Goal: Task Accomplishment & Management: Manage account settings

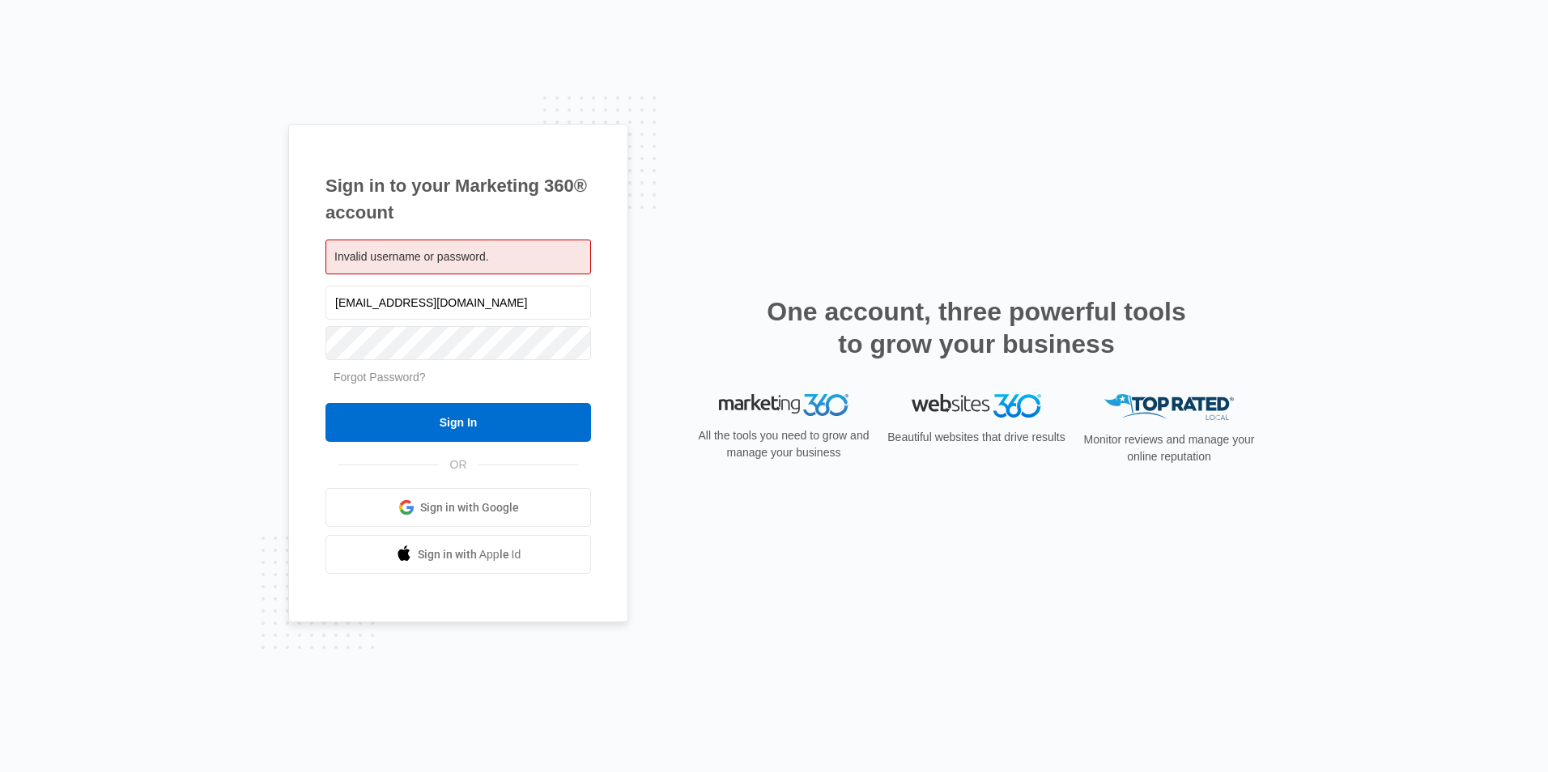
click at [494, 504] on span "Sign in with Google" at bounding box center [469, 508] width 99 height 17
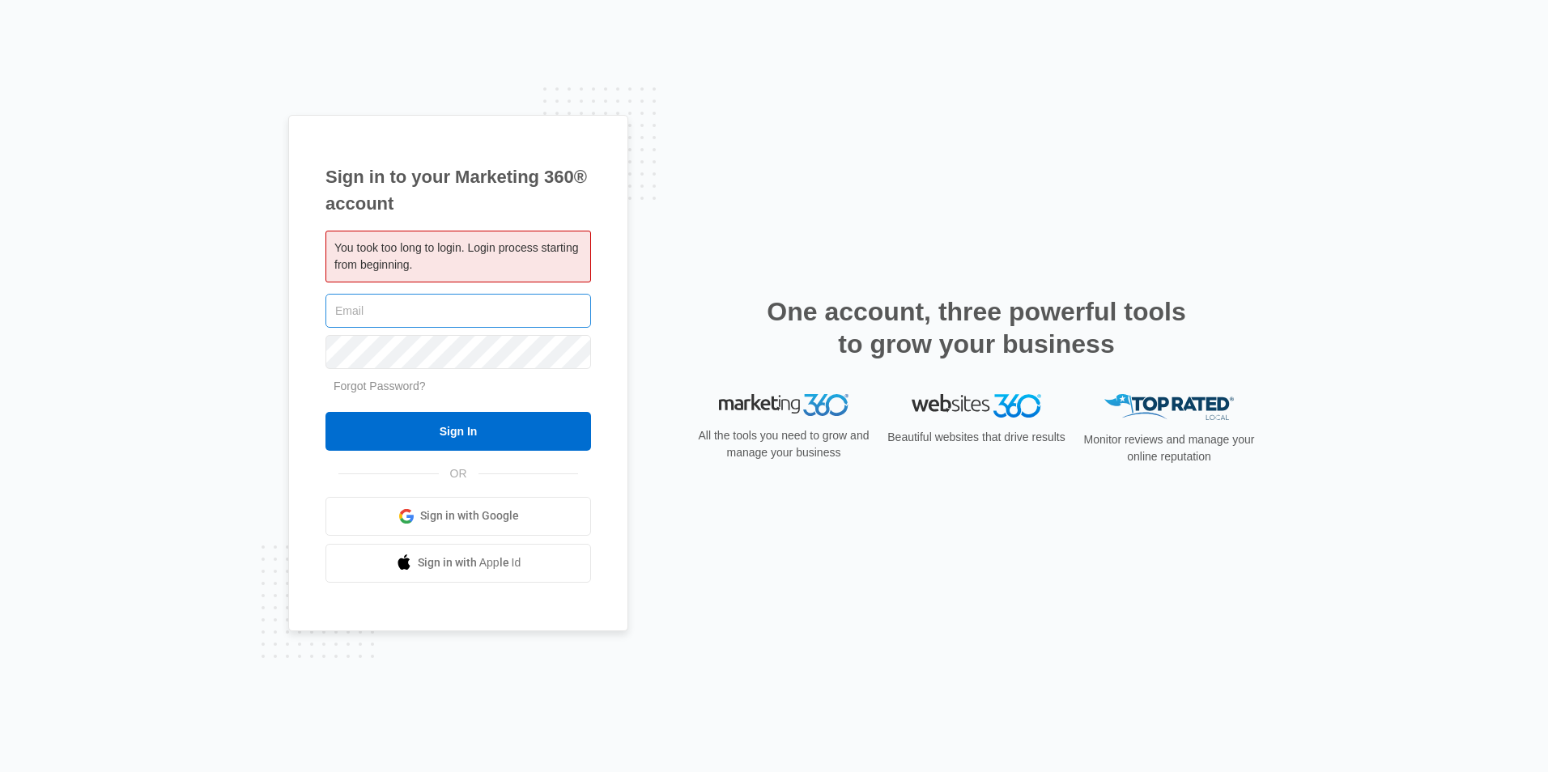
click at [423, 310] on input "text" at bounding box center [458, 311] width 266 height 34
click at [415, 518] on span at bounding box center [406, 516] width 16 height 16
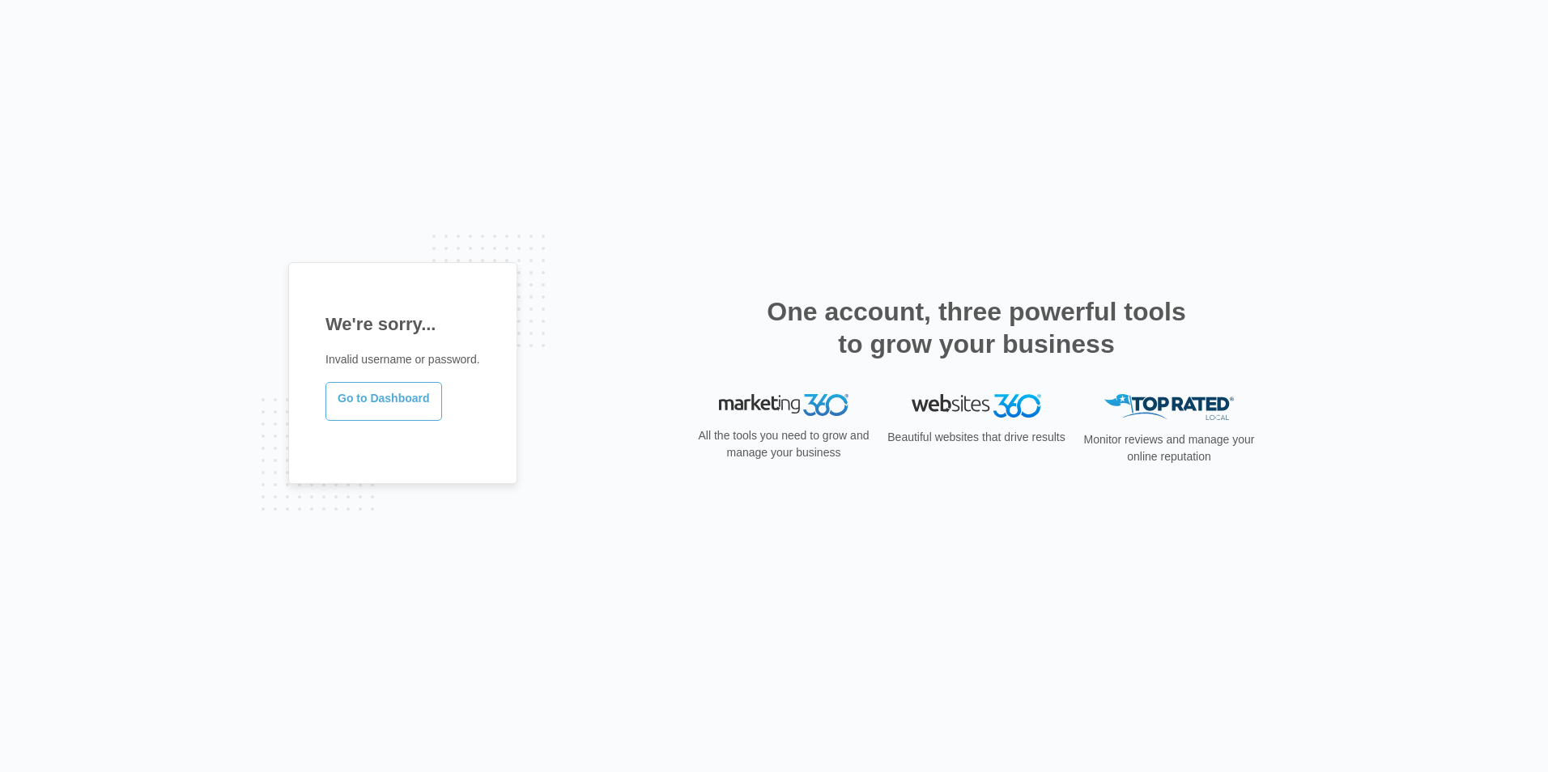
click at [402, 406] on link "Go to Dashboard" at bounding box center [383, 401] width 117 height 39
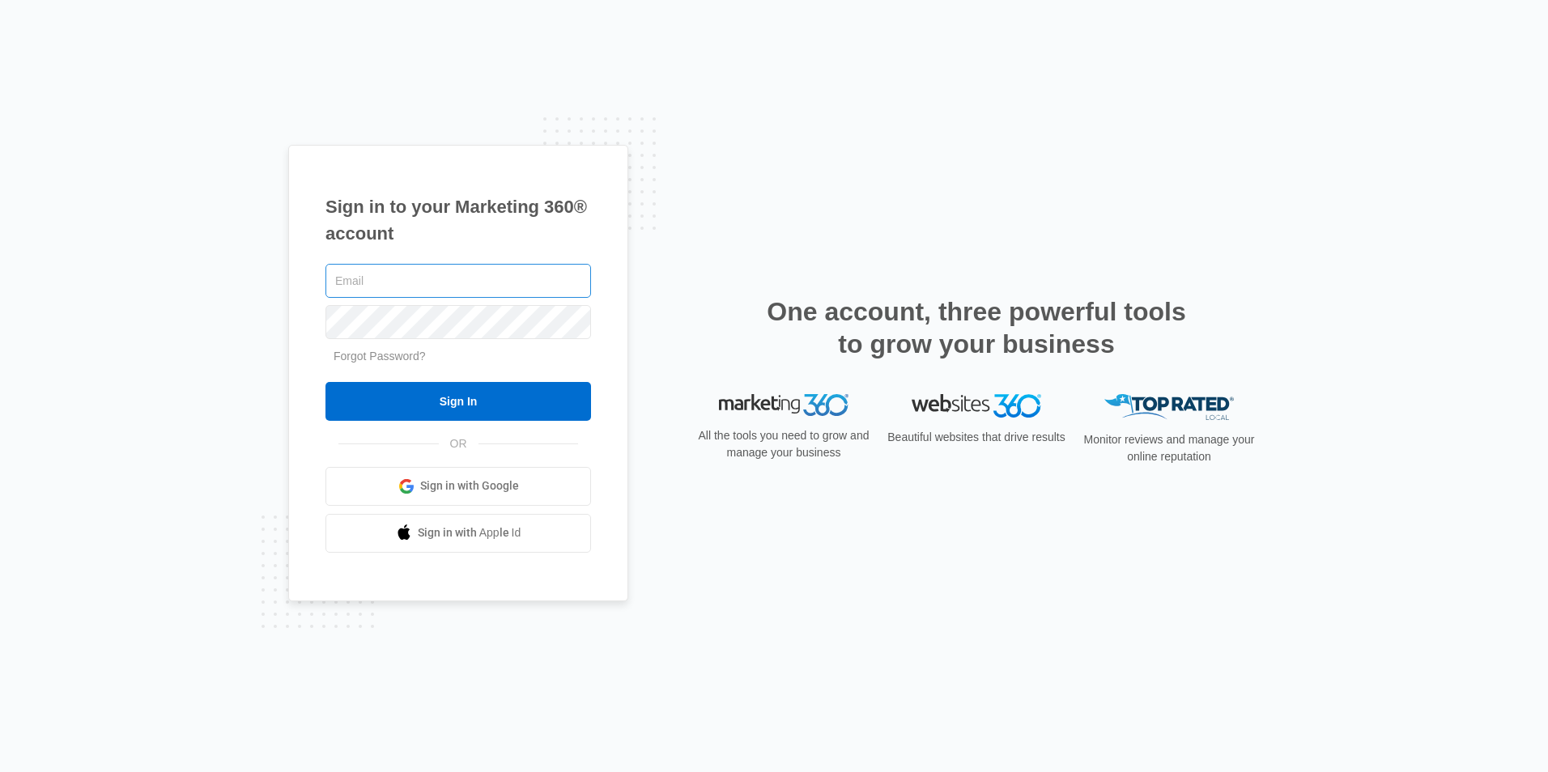
click at [384, 270] on input "text" at bounding box center [458, 281] width 266 height 34
type input "[EMAIL_ADDRESS][DOMAIN_NAME]"
click at [325, 382] on input "Sign In" at bounding box center [458, 401] width 266 height 39
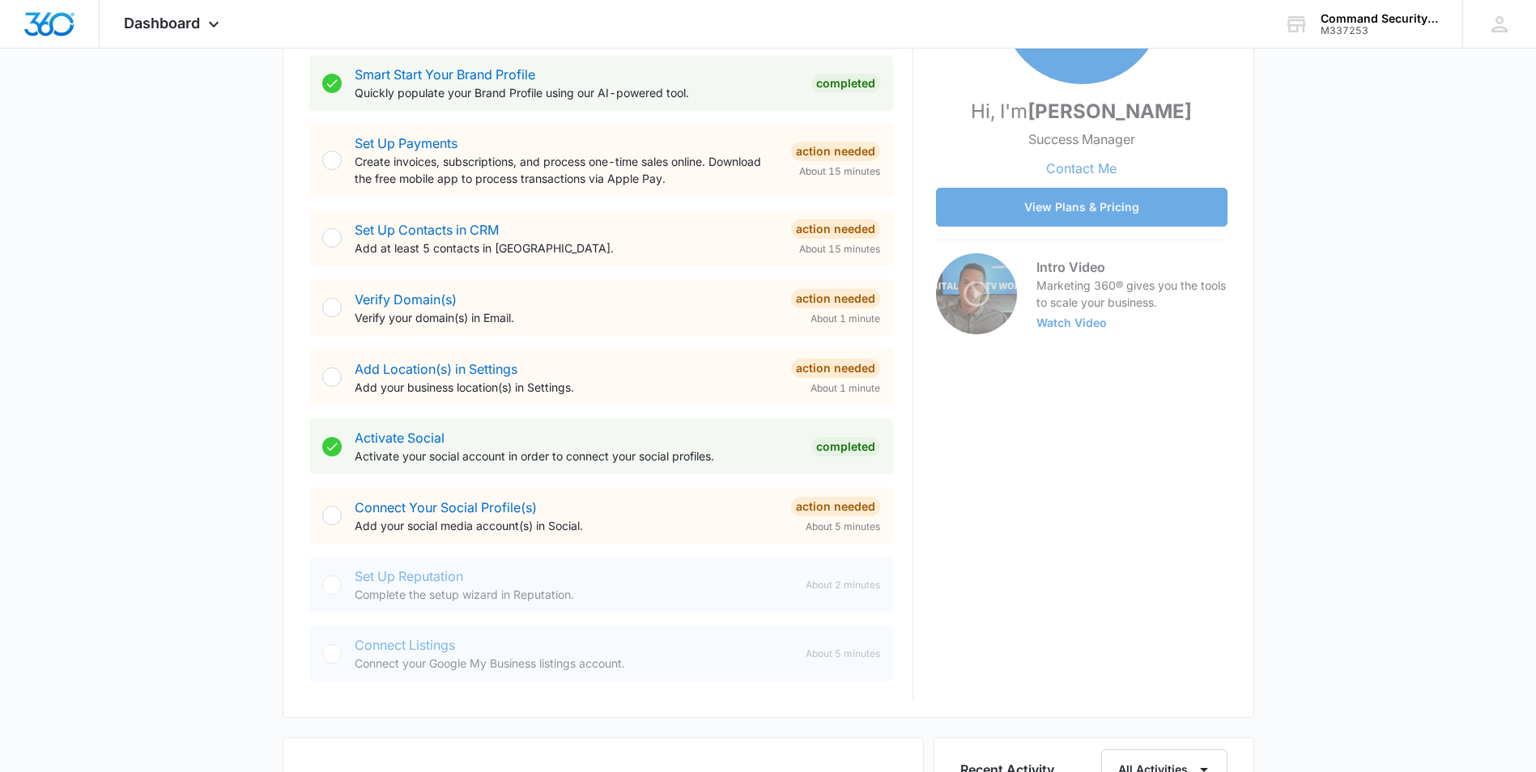
scroll to position [324, 0]
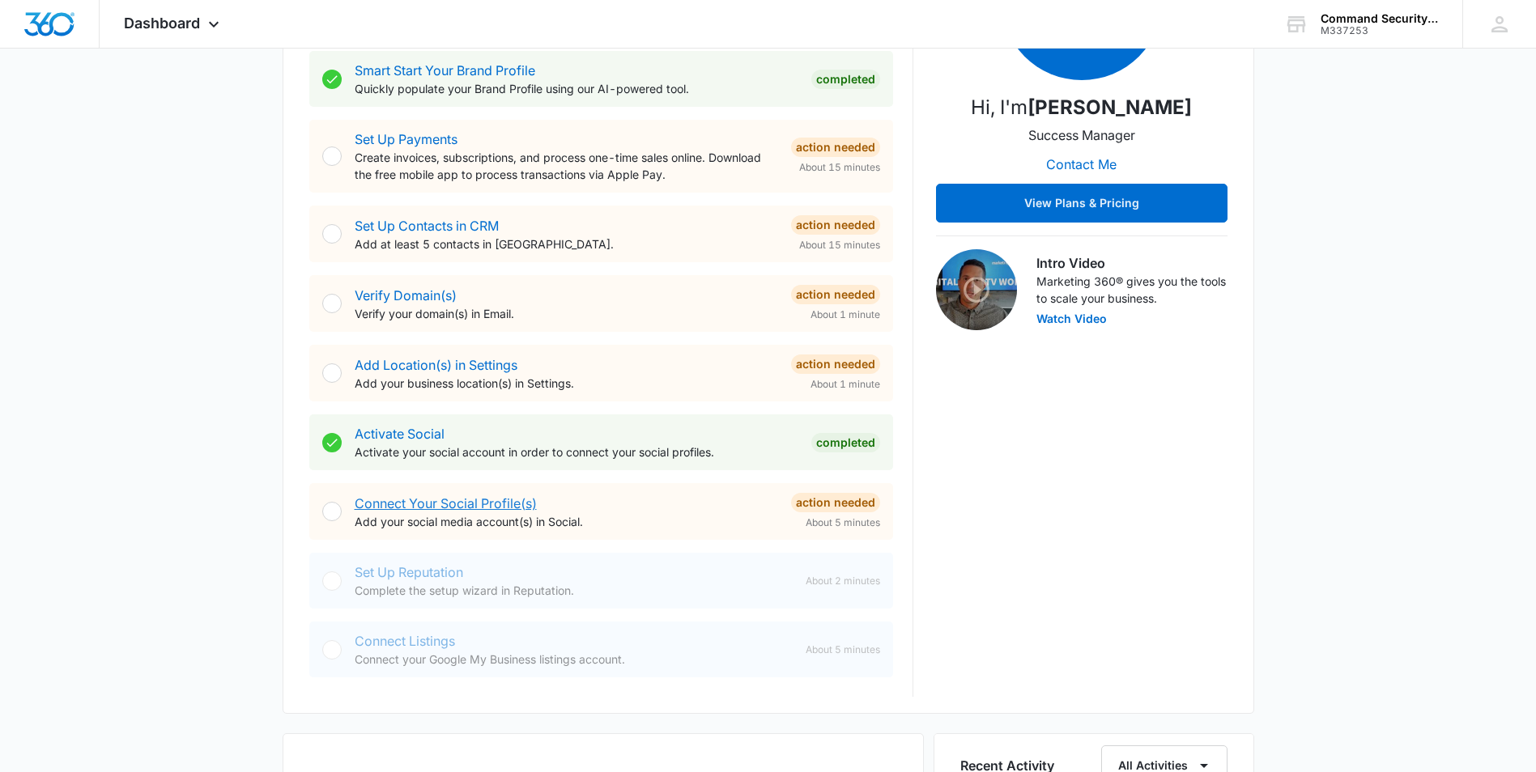
click at [470, 503] on link "Connect Your Social Profile(s)" at bounding box center [446, 503] width 182 height 16
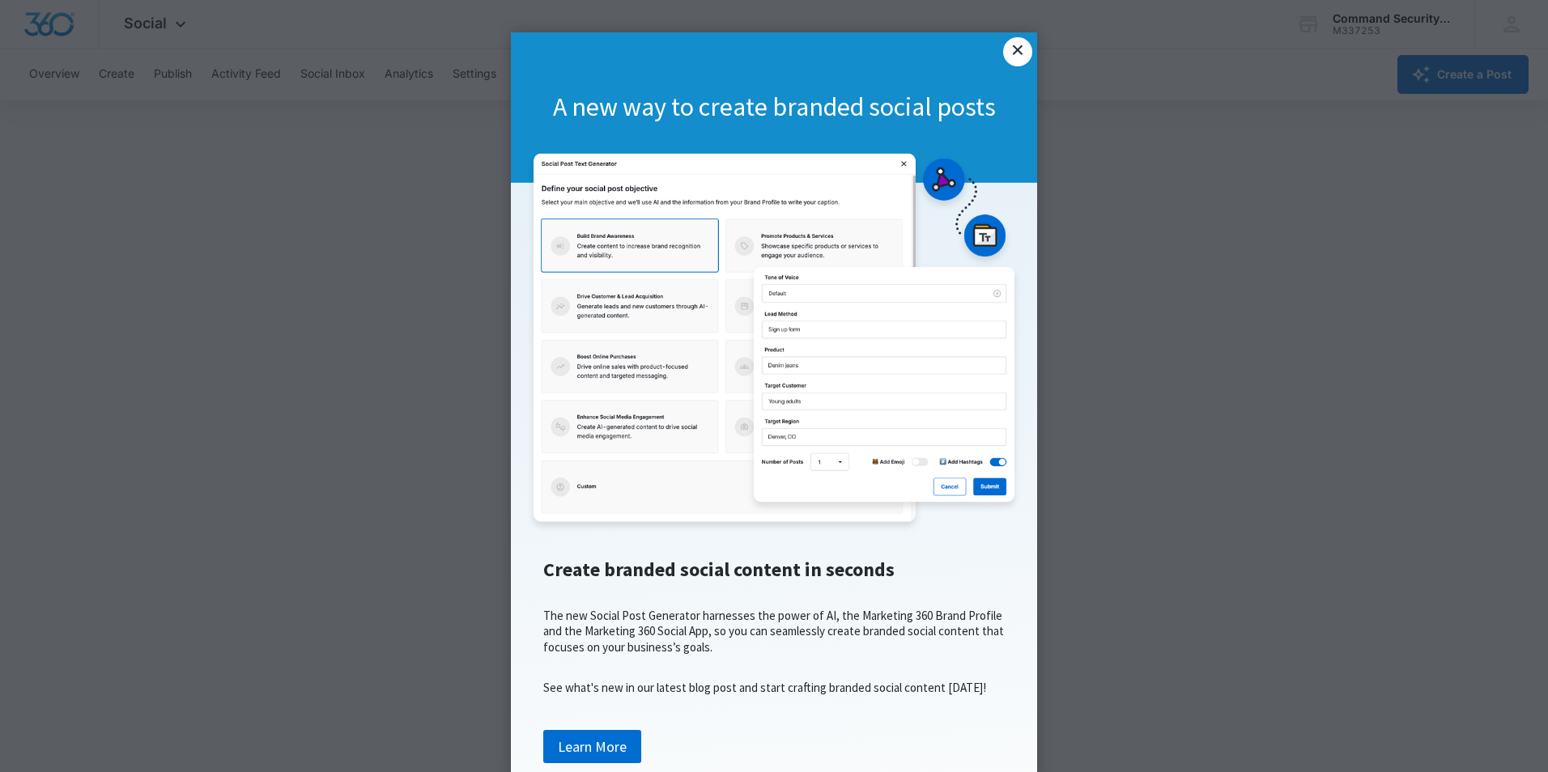
click at [1014, 47] on link "×" at bounding box center [1017, 51] width 29 height 29
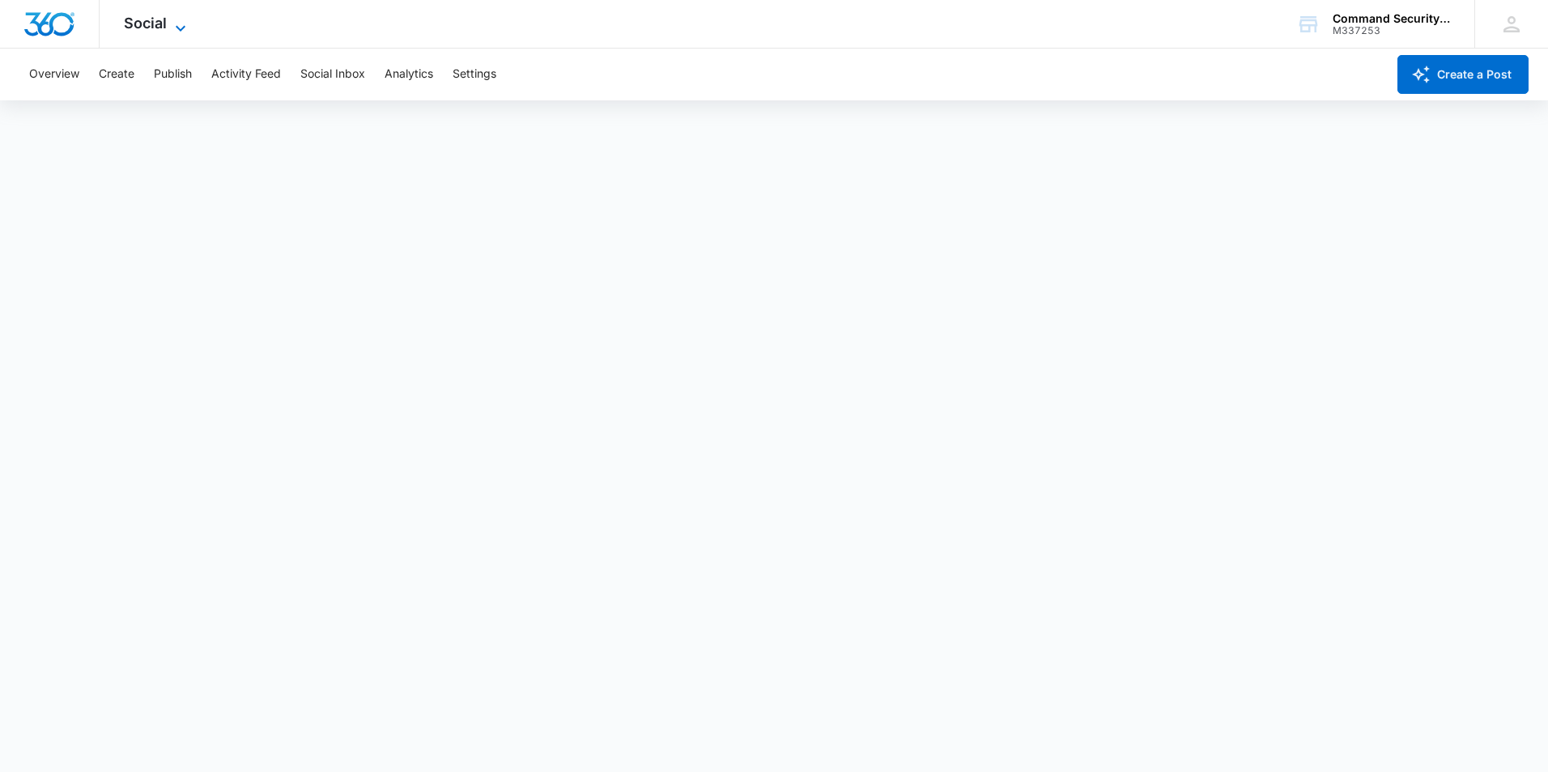
click at [176, 21] on icon at bounding box center [180, 28] width 19 height 19
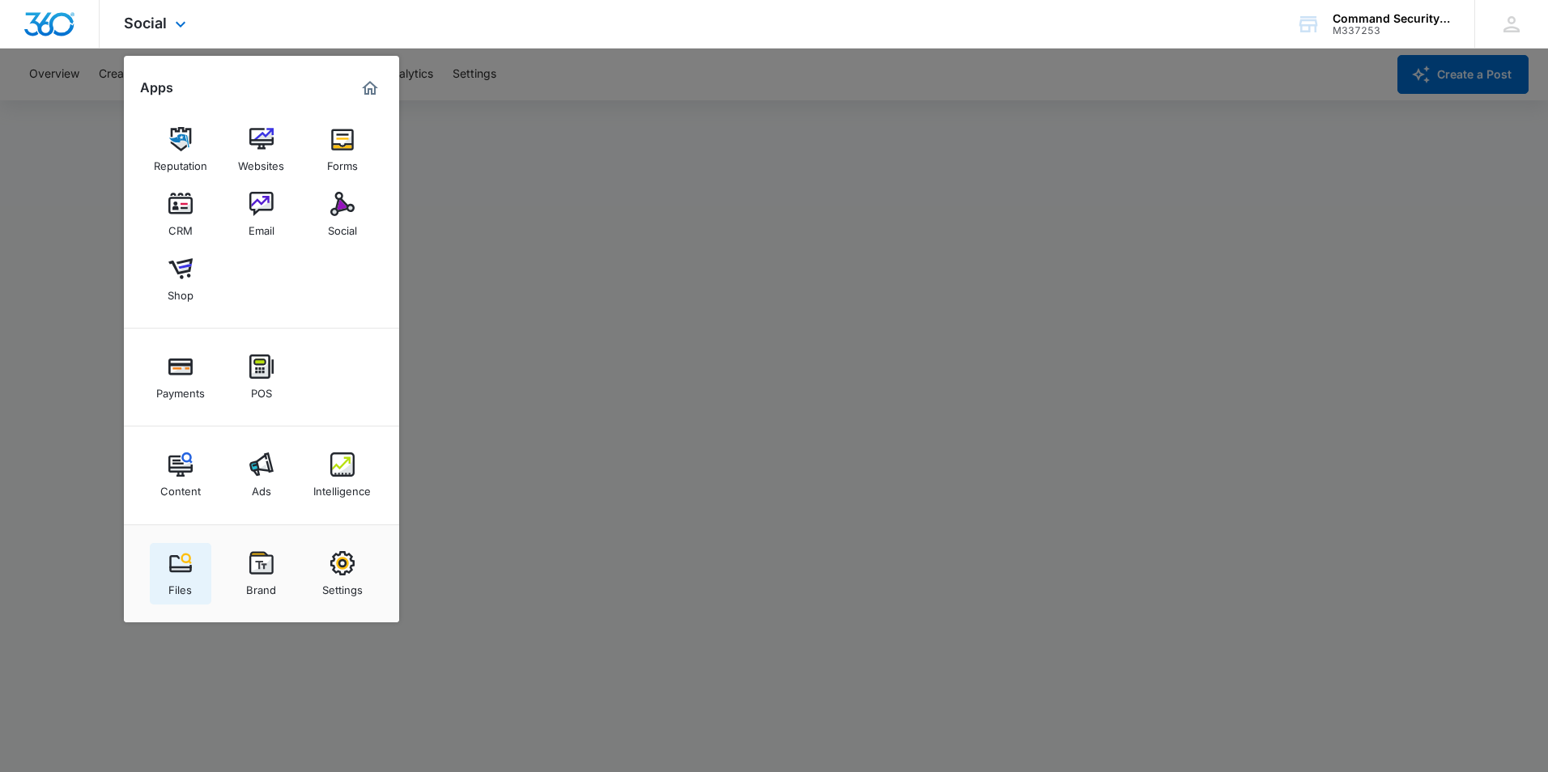
click at [174, 577] on div "Files" at bounding box center [179, 586] width 23 height 21
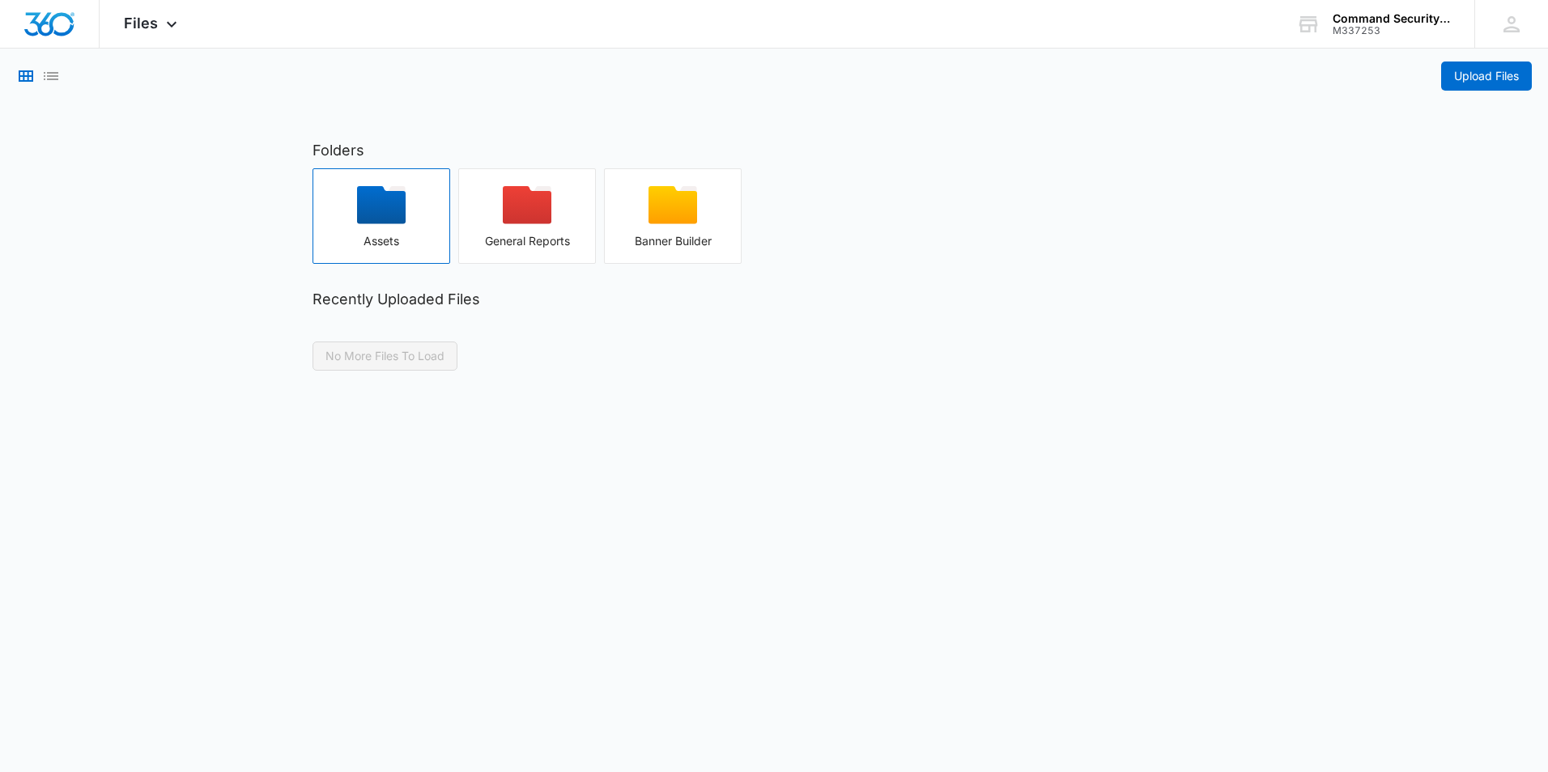
click at [413, 197] on div "button" at bounding box center [381, 210] width 136 height 49
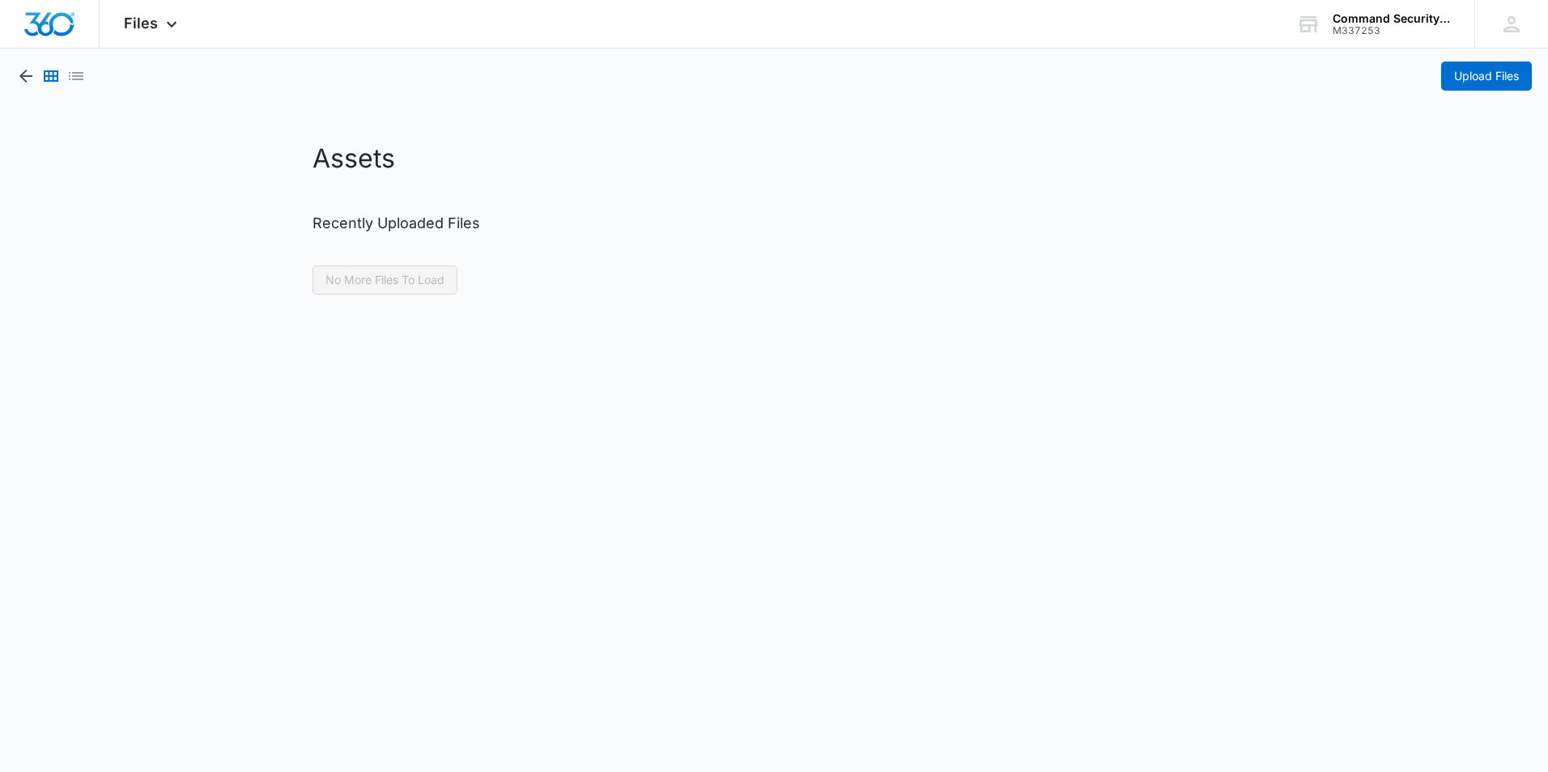
click at [569, 718] on body "Files Apps Reputation Websites Forms CRM Email Social Shop Payments POS Content…" at bounding box center [774, 386] width 1548 height 772
click at [1492, 82] on span "Upload Files" at bounding box center [1486, 76] width 65 height 18
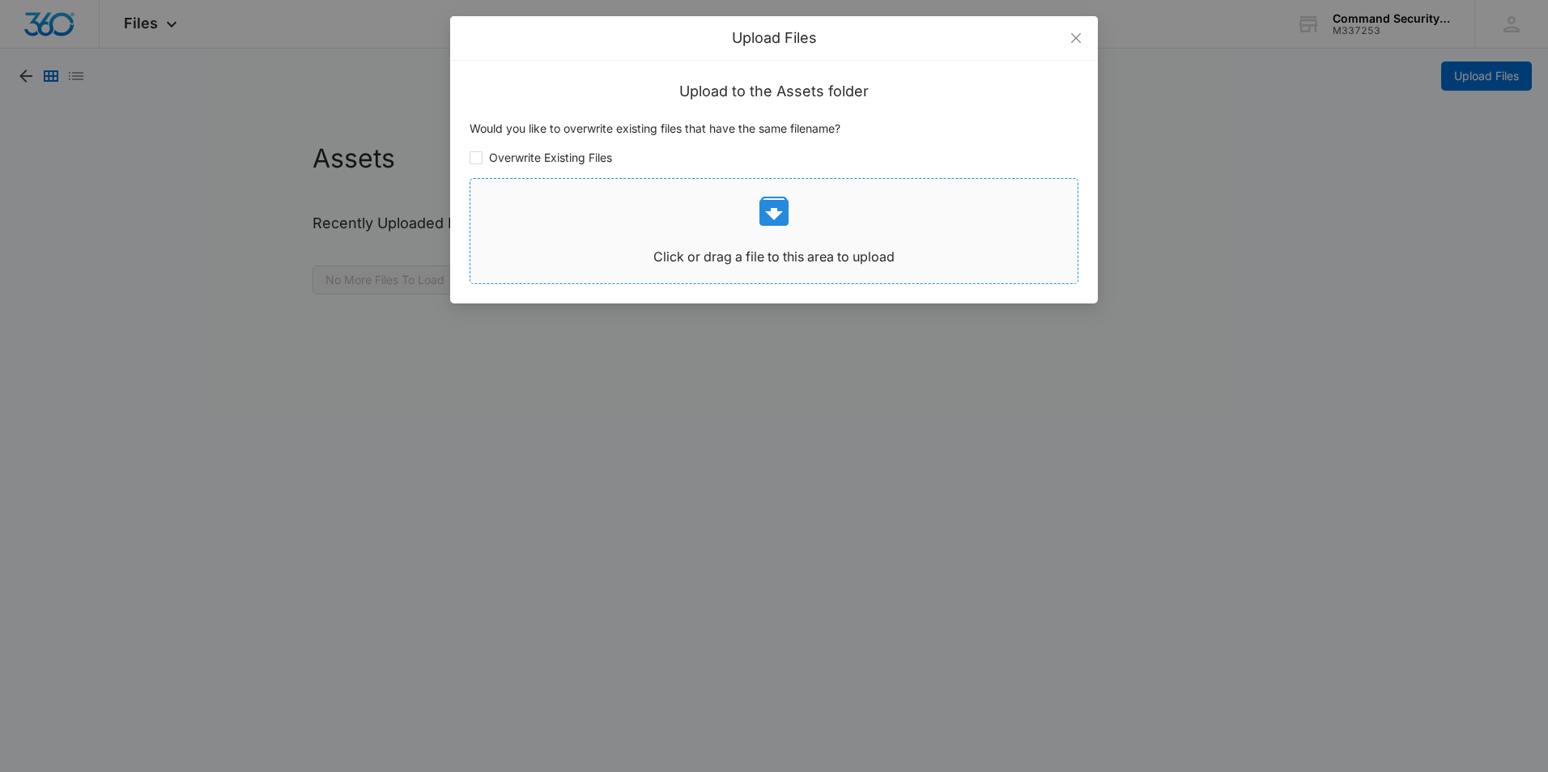
click at [780, 232] on div "Click or drag a file to this area to upload" at bounding box center [773, 231] width 607 height 79
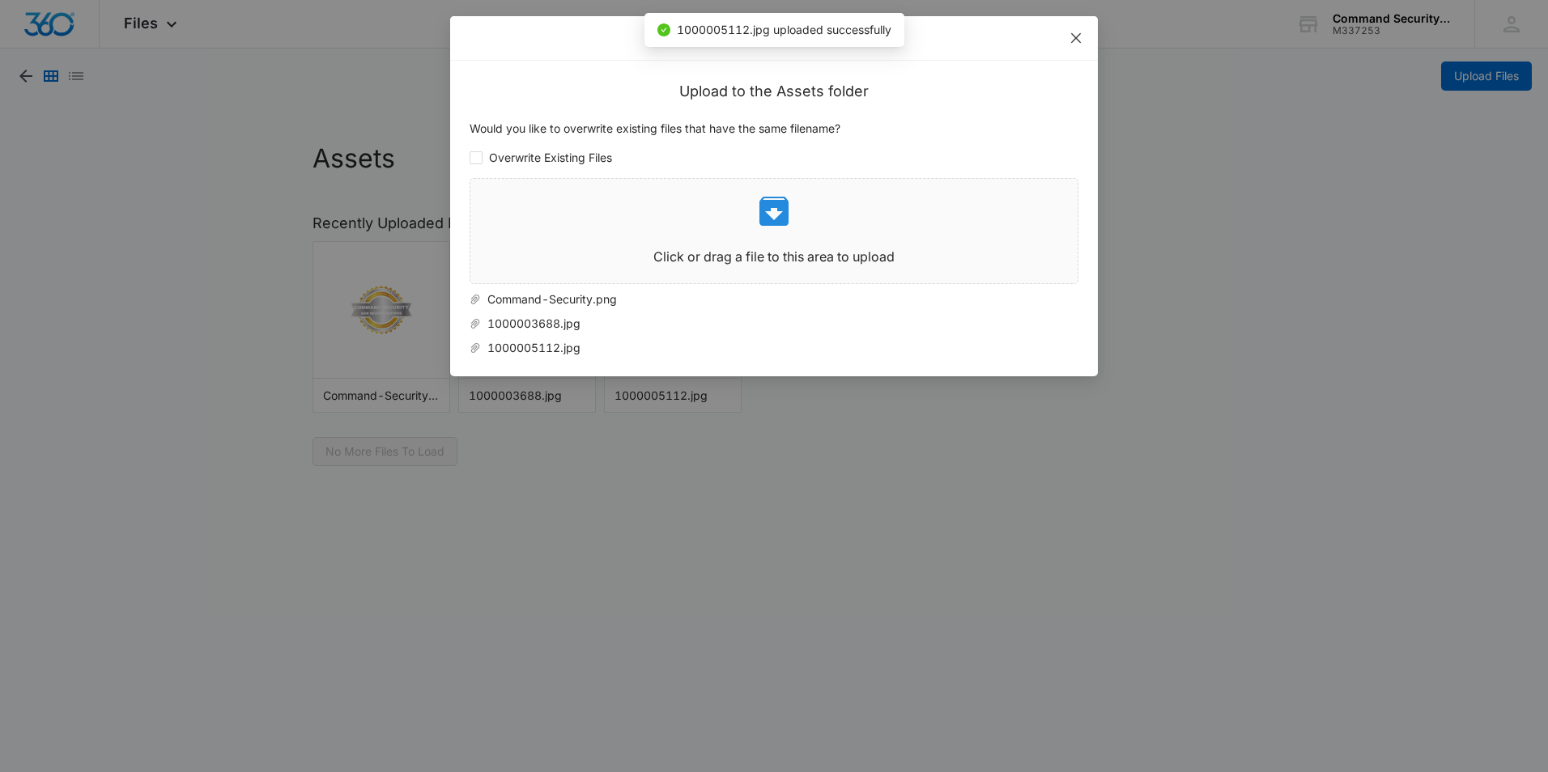
click at [1082, 38] on span "Close" at bounding box center [1076, 38] width 44 height 44
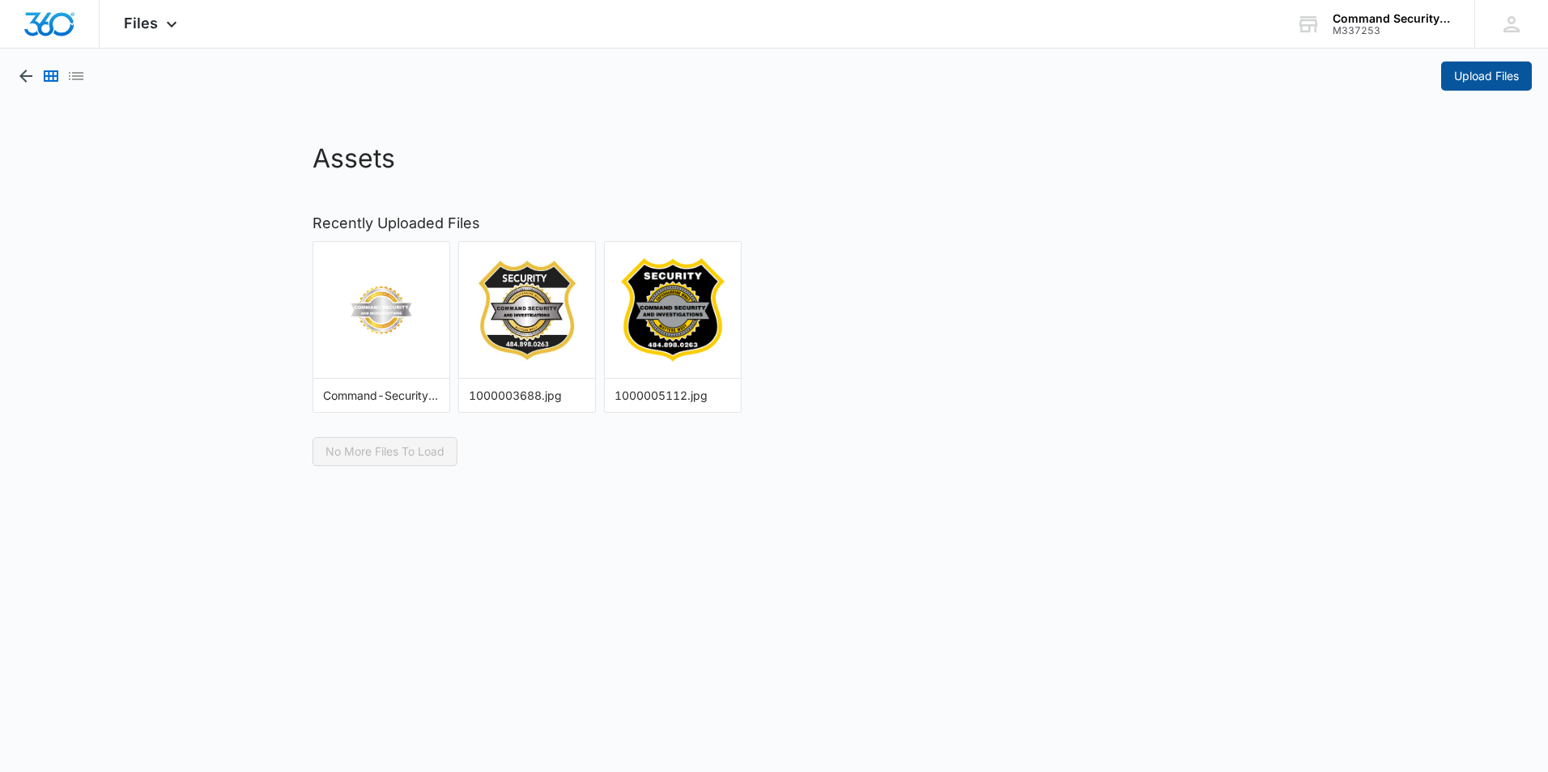
click at [1503, 83] on span "Upload Files" at bounding box center [1486, 76] width 65 height 18
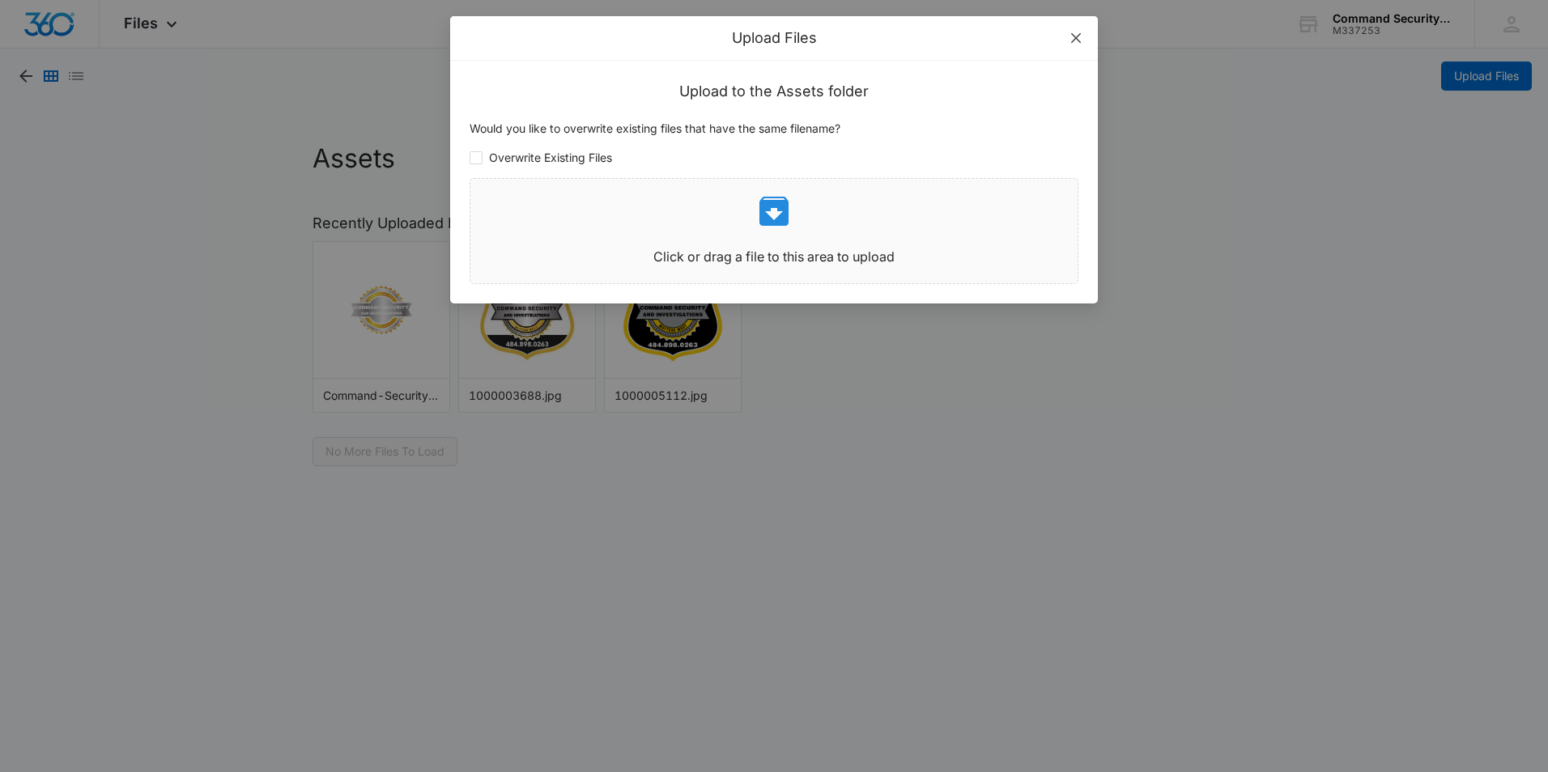
click at [1089, 45] on span "Close" at bounding box center [1076, 38] width 44 height 44
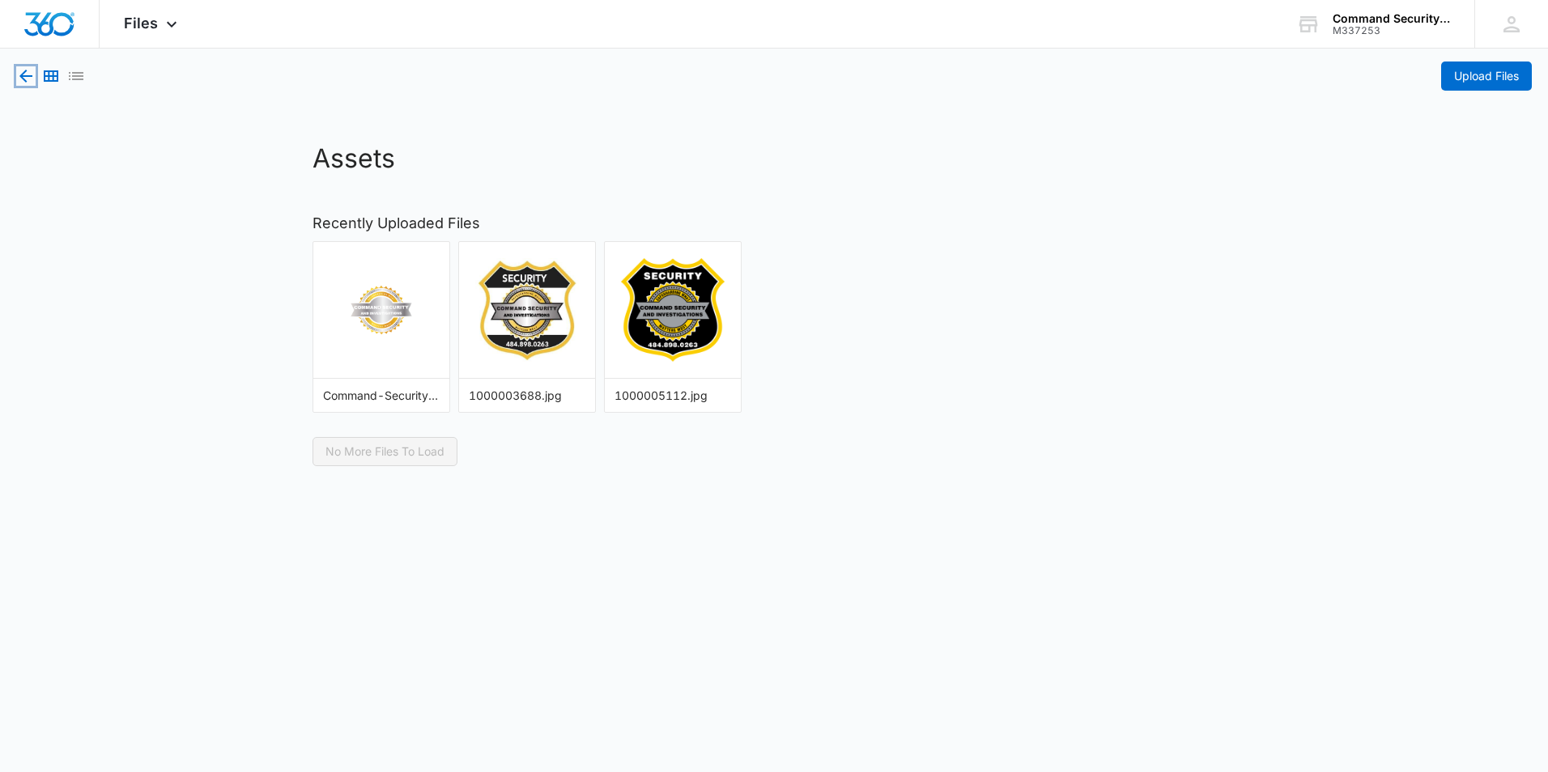
click at [20, 79] on icon "button" at bounding box center [25, 75] width 19 height 19
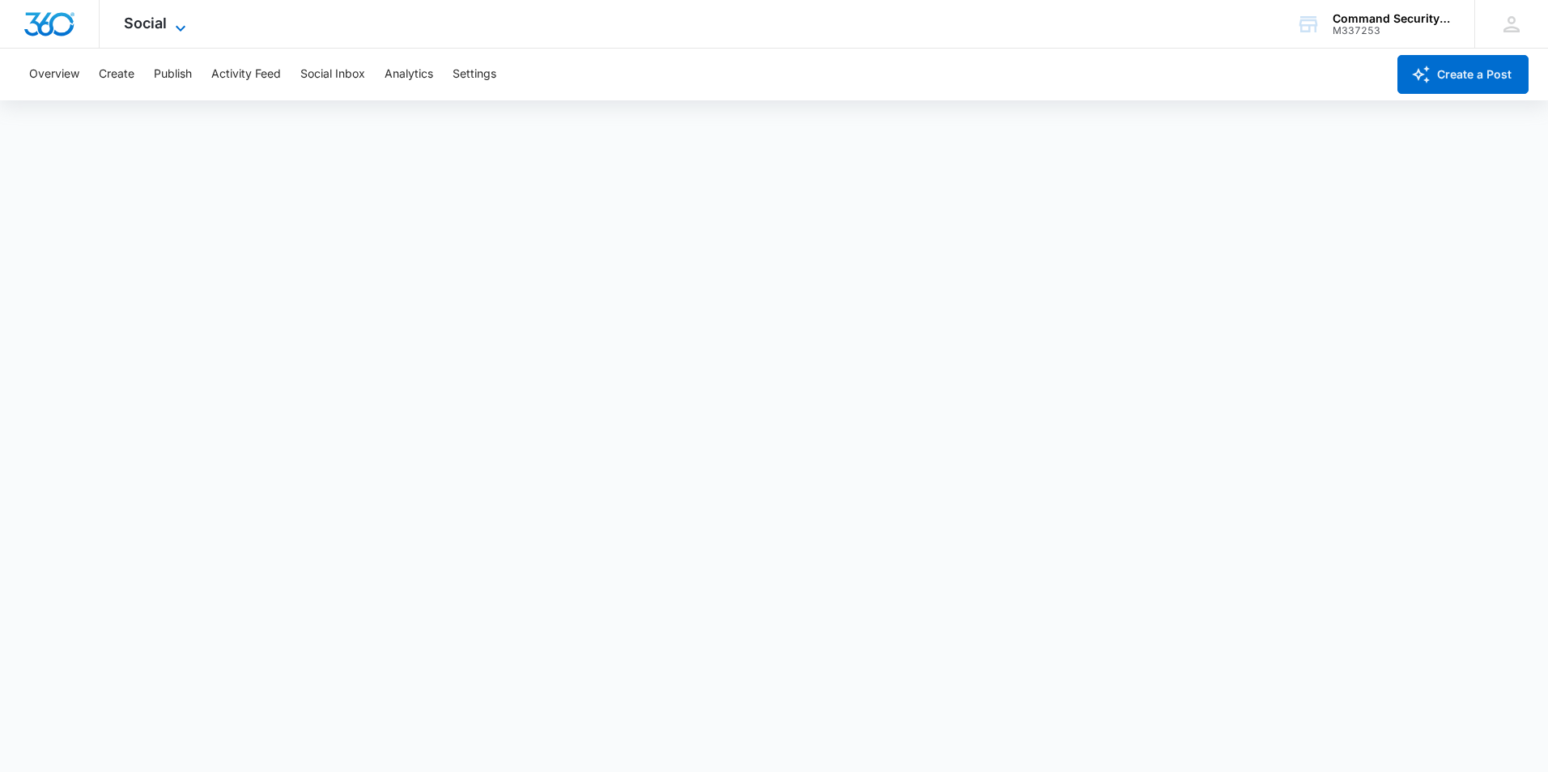
click at [173, 27] on icon at bounding box center [180, 28] width 19 height 19
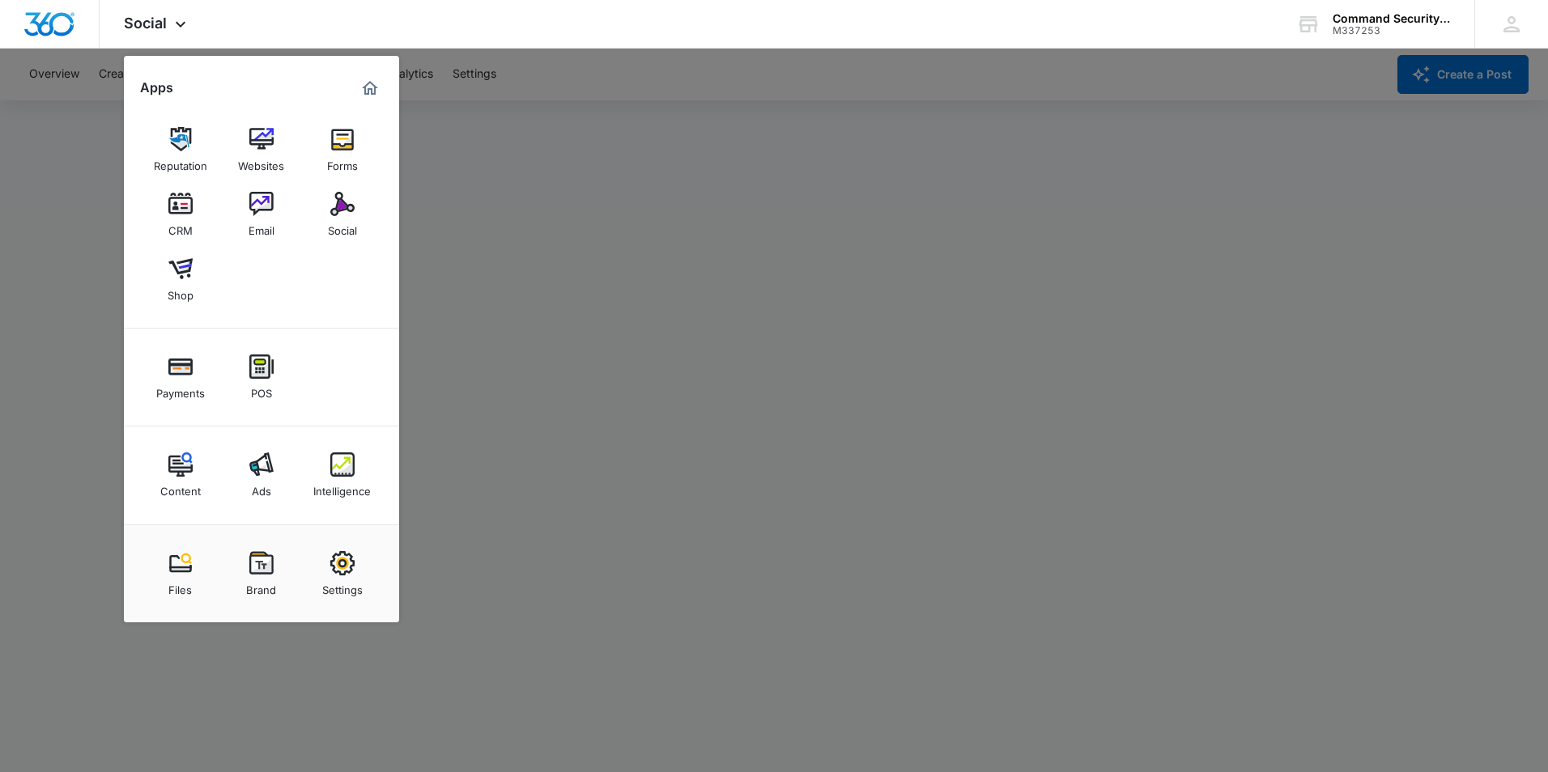
click at [70, 80] on div at bounding box center [774, 386] width 1548 height 772
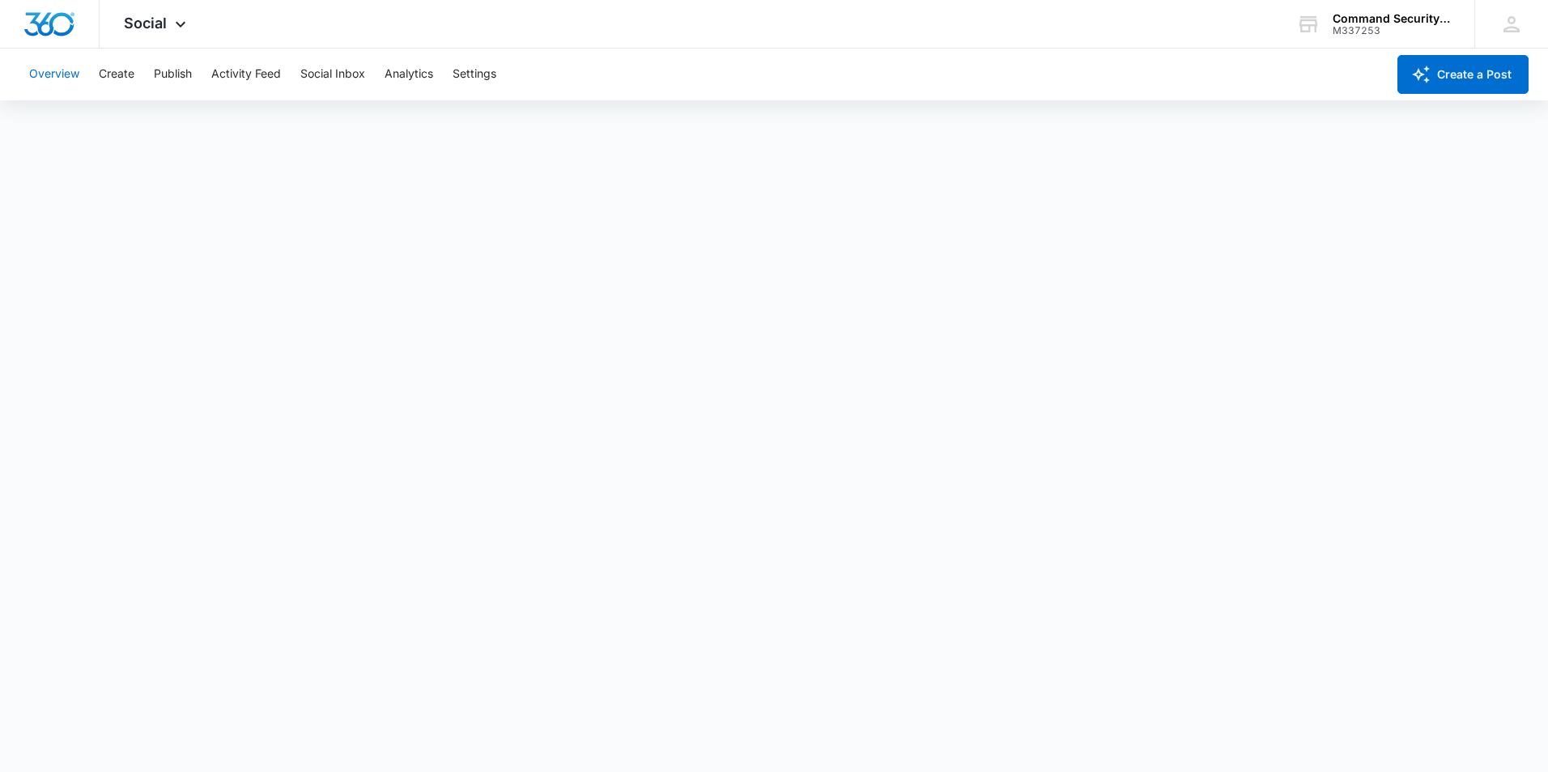
click at [66, 80] on button "Overview" at bounding box center [54, 75] width 50 height 52
